Goal: Transaction & Acquisition: Purchase product/service

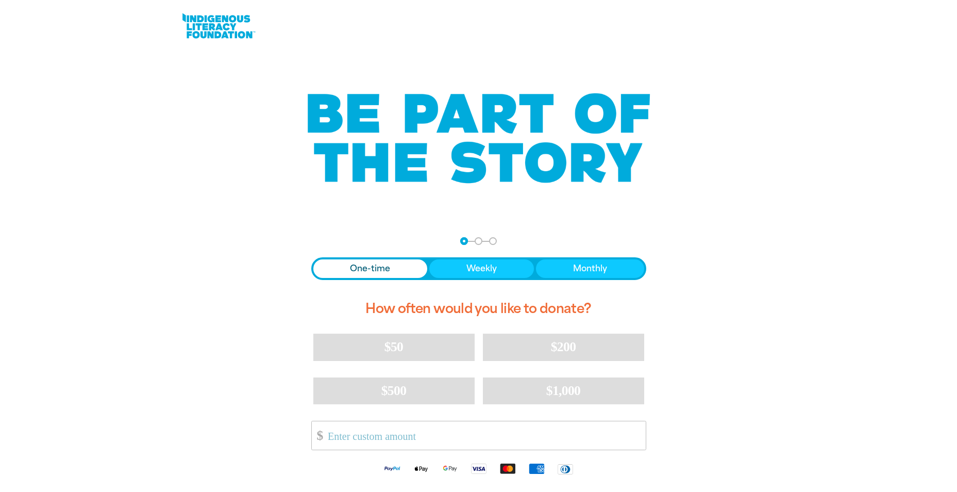
click at [458, 62] on div at bounding box center [478, 59] width 957 height 15
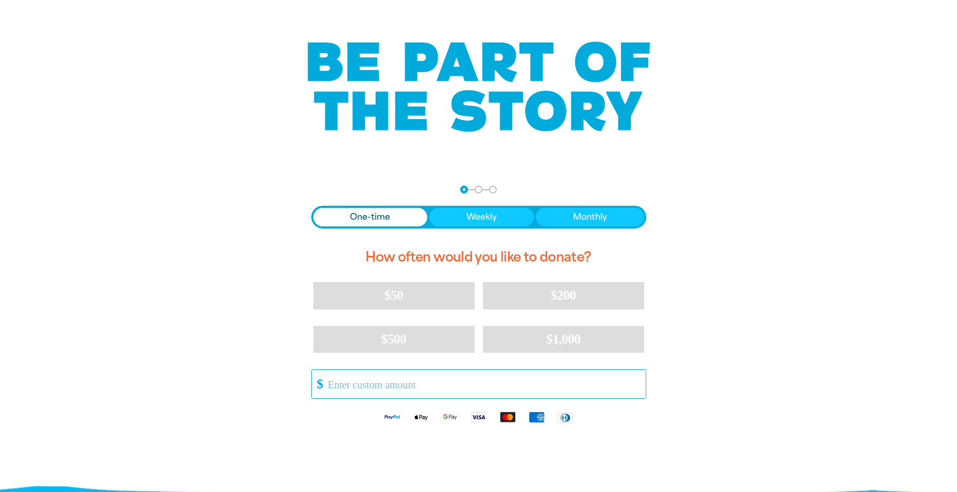
click at [384, 333] on input "Other Amount" at bounding box center [483, 383] width 325 height 28
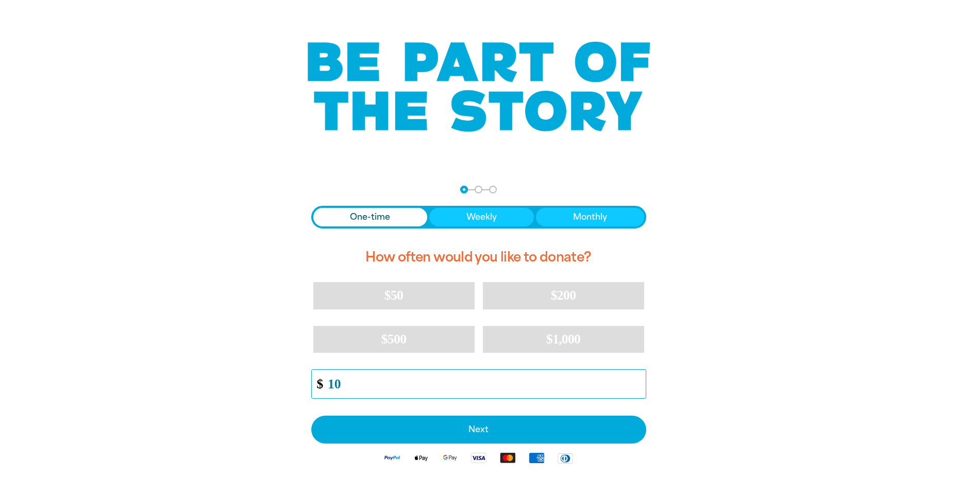
type input "1"
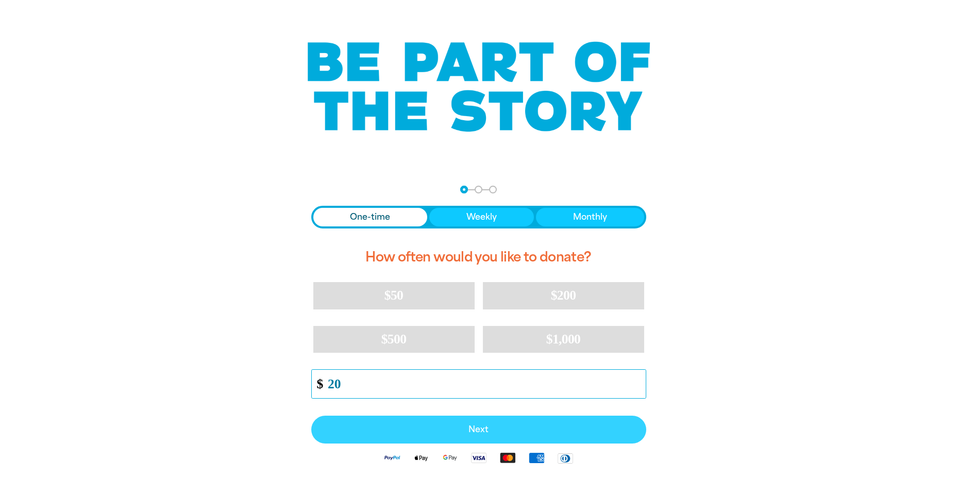
type input "20"
click at [458, 333] on span "Next" at bounding box center [479, 429] width 312 height 8
select select "AU"
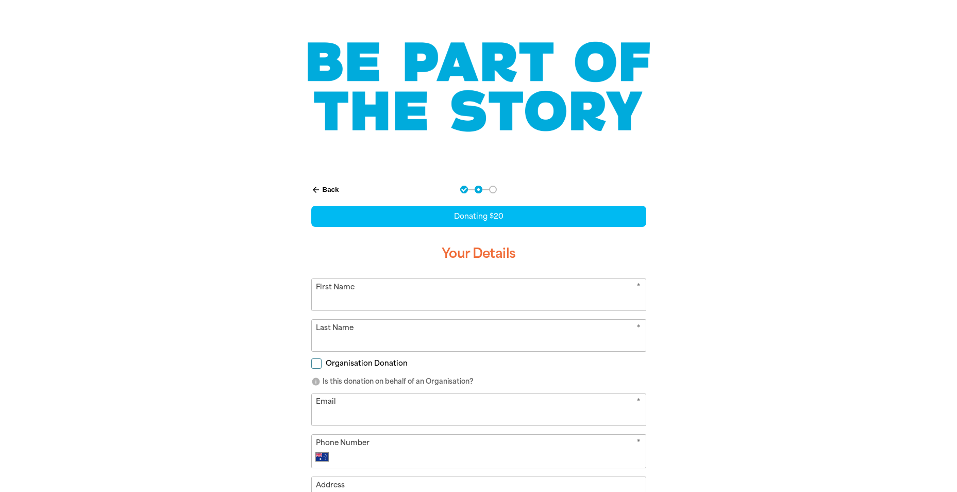
click at [458, 305] on input "First Name" at bounding box center [479, 294] width 334 height 31
type input "[PERSON_NAME]"
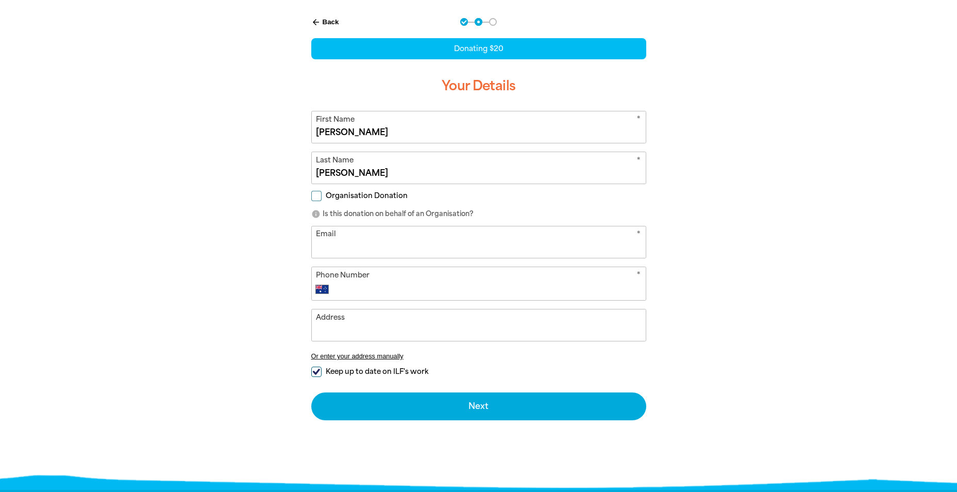
scroll to position [258, 0]
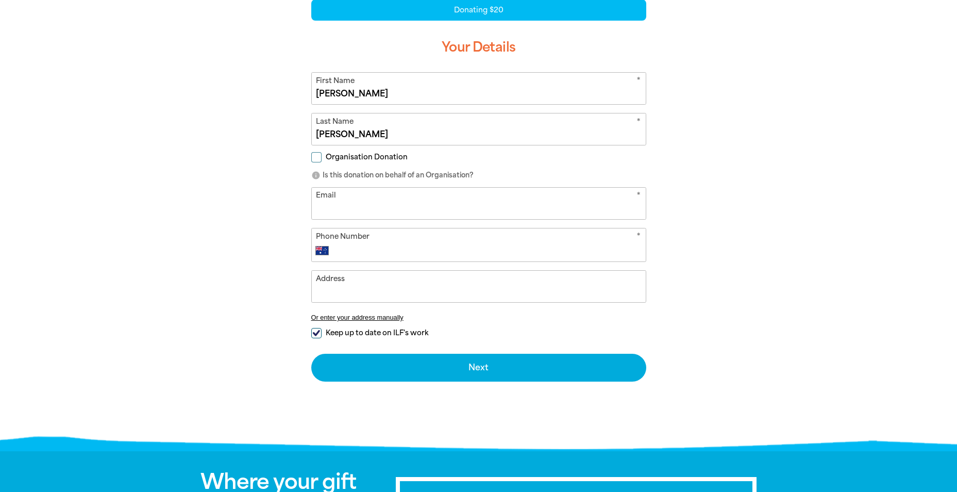
type input "[PERSON_NAME]"
click at [419, 197] on input "Email" at bounding box center [479, 203] width 334 height 31
type input "[PERSON_NAME][EMAIL_ADDRESS][PERSON_NAME][DOMAIN_NAME]"
click at [458, 242] on div "* Phone Number International [GEOGRAPHIC_DATA] [GEOGRAPHIC_DATA] [GEOGRAPHIC_DA…" at bounding box center [478, 245] width 335 height 34
click at [458, 249] on input "Phone Number" at bounding box center [488, 250] width 305 height 12
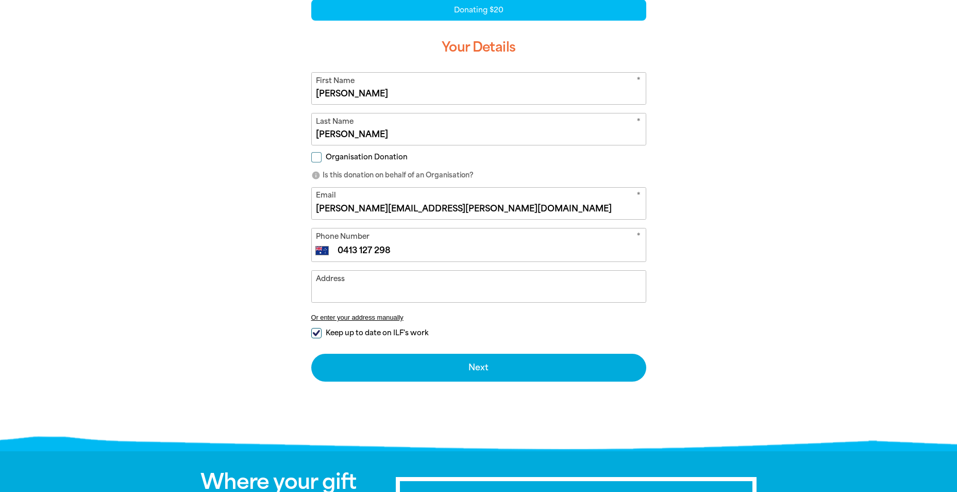
type input "0413 127 298"
click at [353, 332] on span "Keep up to date on ILF's work" at bounding box center [377, 333] width 103 height 10
click at [322, 332] on input "Keep up to date on ILF's work" at bounding box center [316, 333] width 10 height 10
checkbox input "false"
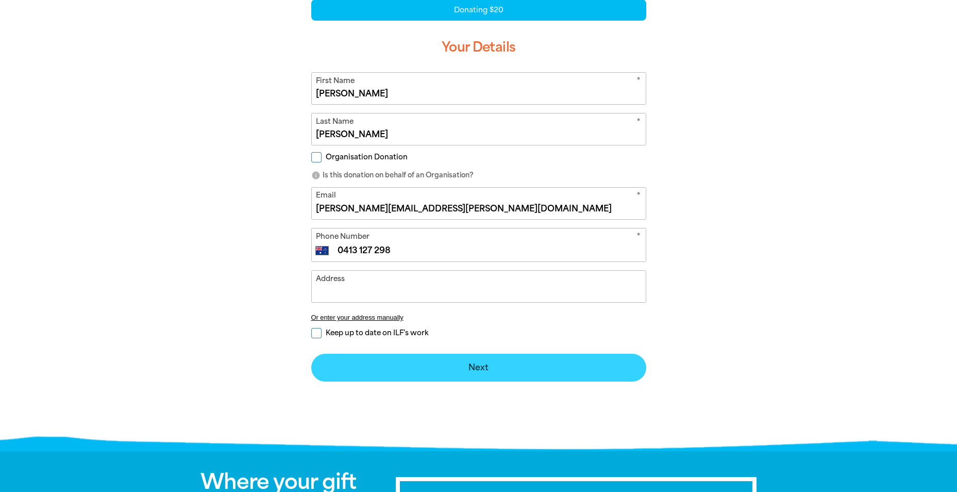
click at [458, 333] on button "Next chevron_right" at bounding box center [478, 367] width 335 height 28
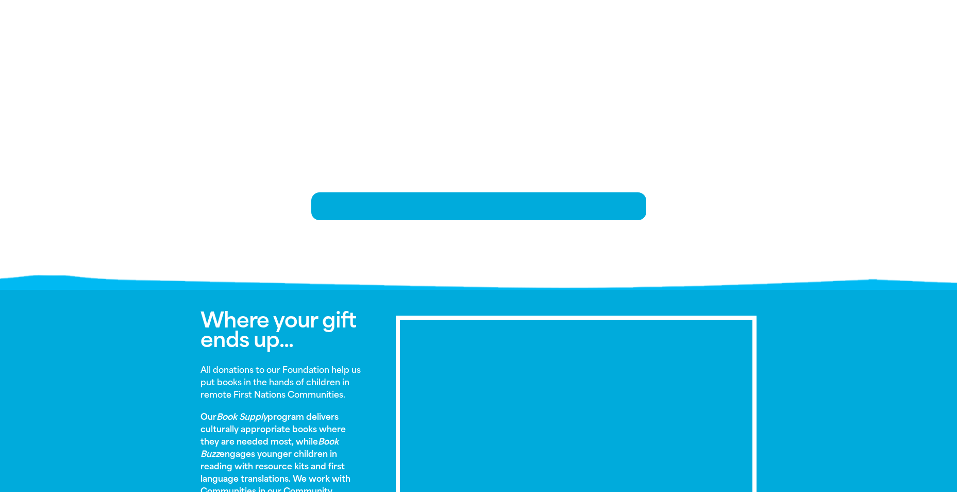
scroll to position [215, 0]
